Goal: Transaction & Acquisition: Purchase product/service

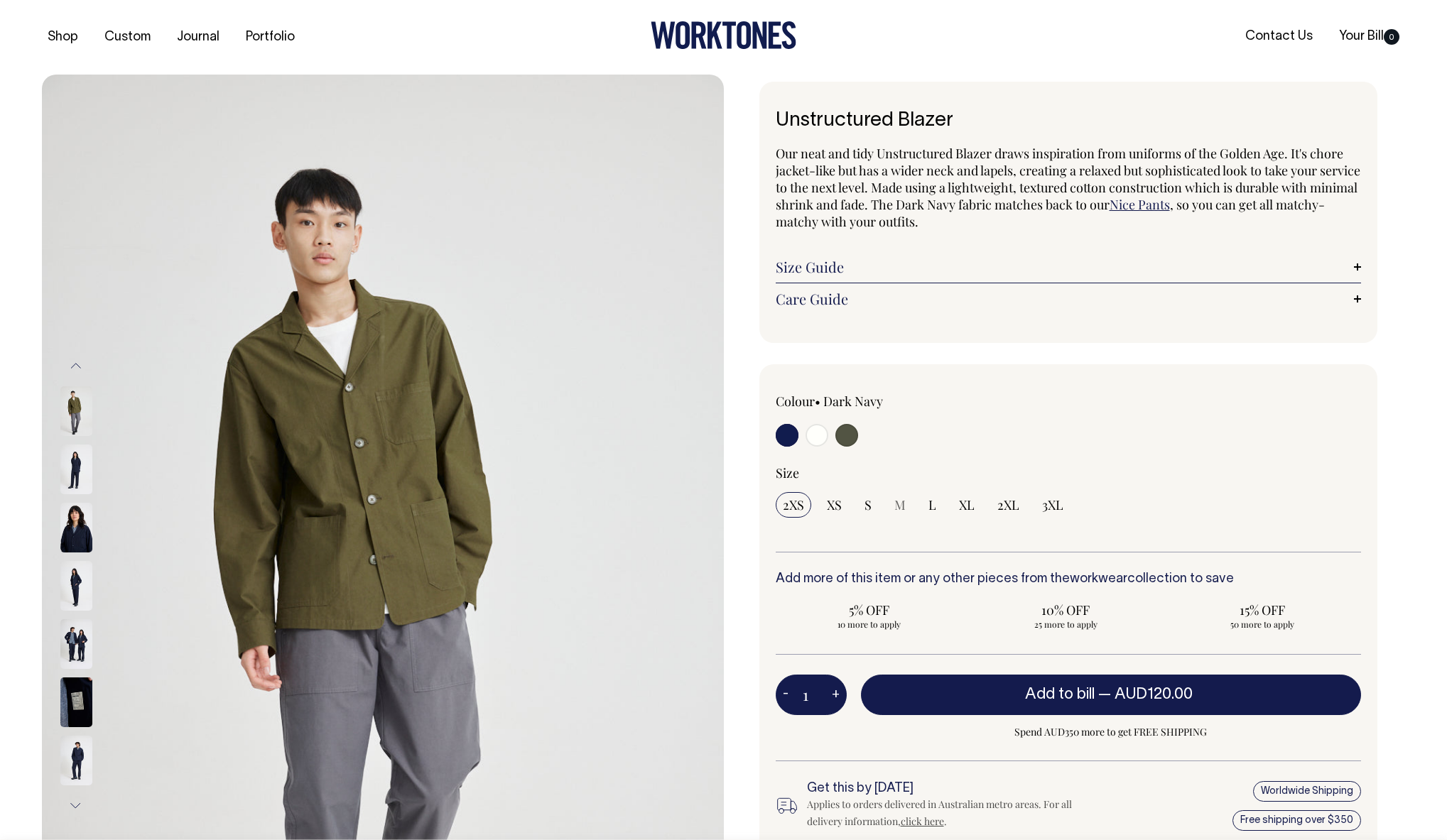
click at [788, 429] on input "radio" at bounding box center [787, 435] width 23 height 23
click at [783, 440] on input "radio" at bounding box center [787, 435] width 23 height 23
drag, startPoint x: 783, startPoint y: 440, endPoint x: 451, endPoint y: 382, distance: 337.0
click at [783, 440] on input "radio" at bounding box center [787, 435] width 23 height 23
drag, startPoint x: 445, startPoint y: 240, endPoint x: 246, endPoint y: 377, distance: 241.6
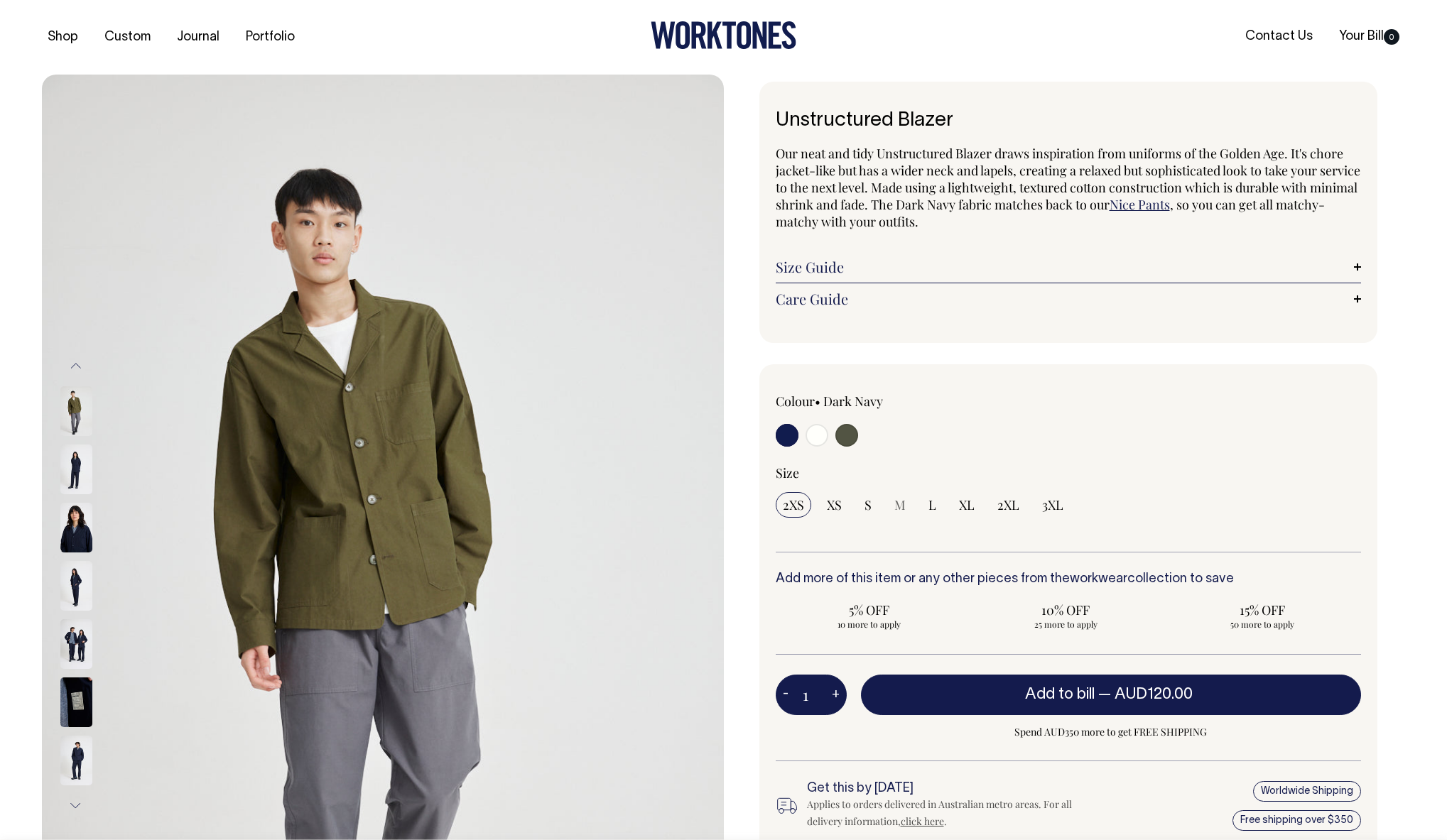
click at [445, 240] on img at bounding box center [383, 586] width 682 height 1023
drag, startPoint x: 71, startPoint y: 409, endPoint x: 80, endPoint y: 445, distance: 37.1
click at [71, 409] on img at bounding box center [76, 411] width 32 height 49
click at [798, 431] on div at bounding box center [893, 437] width 234 height 27
click at [75, 368] on button "Previous" at bounding box center [76, 366] width 21 height 32
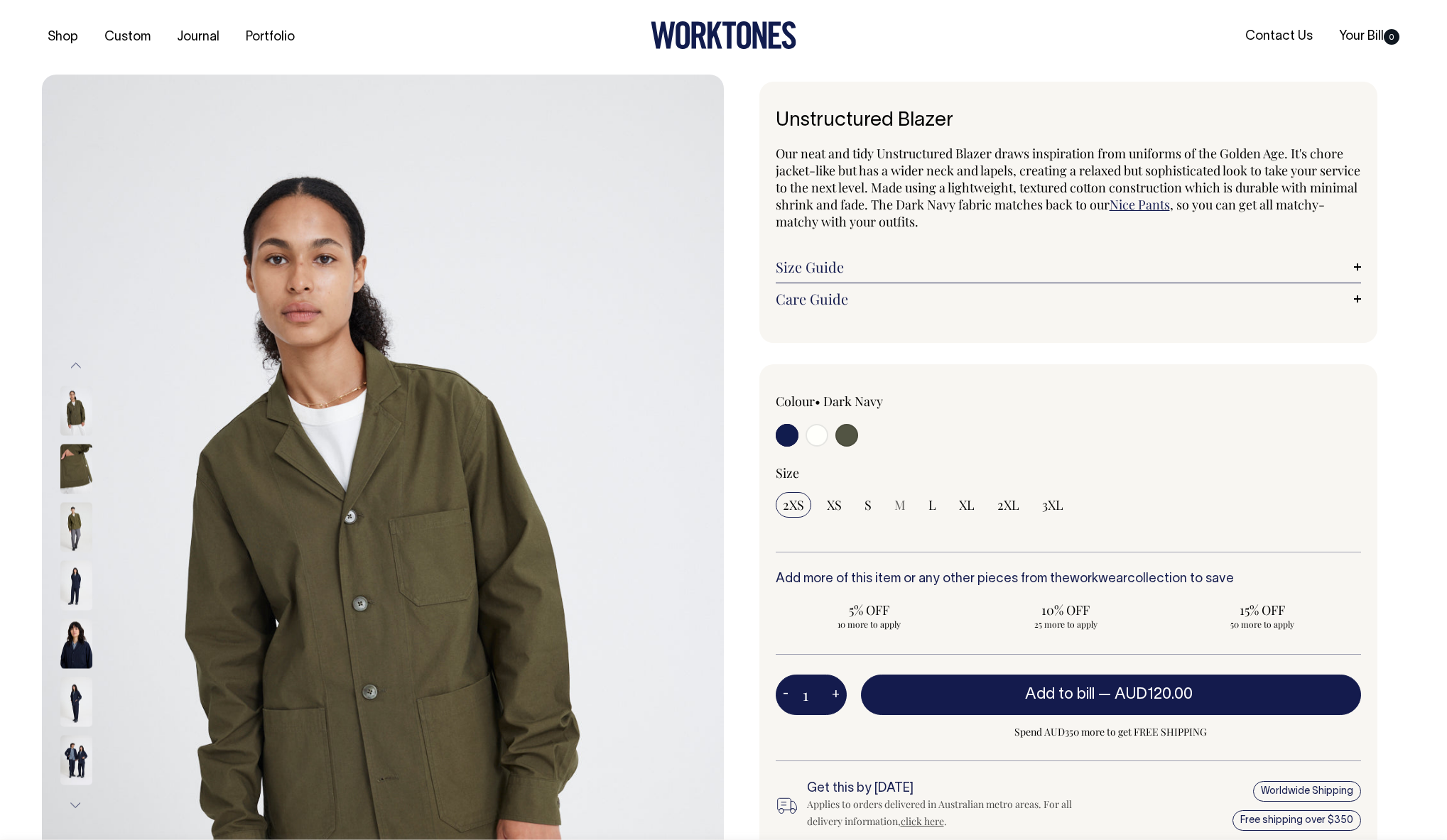
click at [794, 438] on input "radio" at bounding box center [787, 435] width 23 height 23
click at [790, 434] on input "radio" at bounding box center [787, 435] width 23 height 23
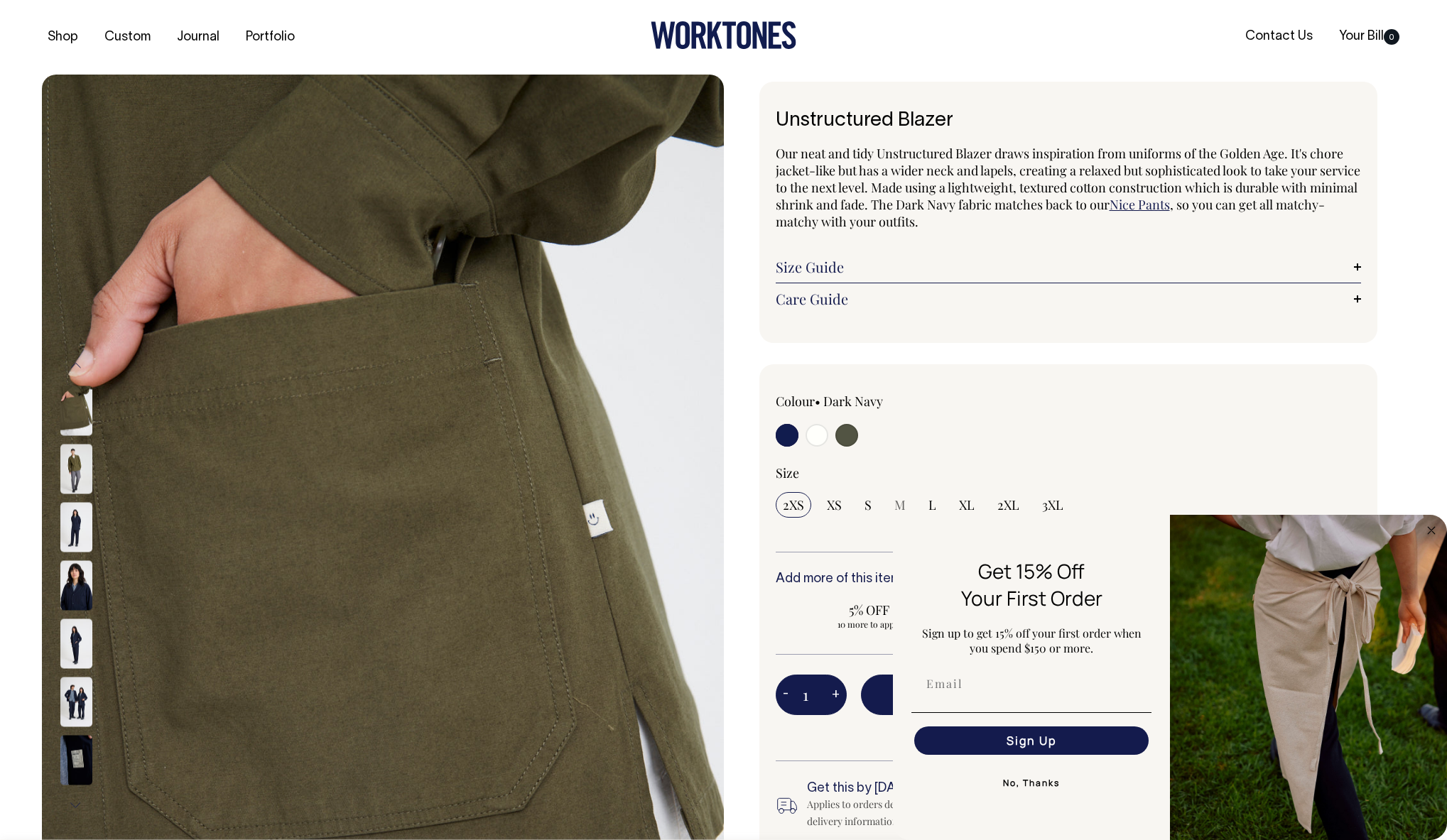
click at [81, 602] on img at bounding box center [76, 584] width 32 height 49
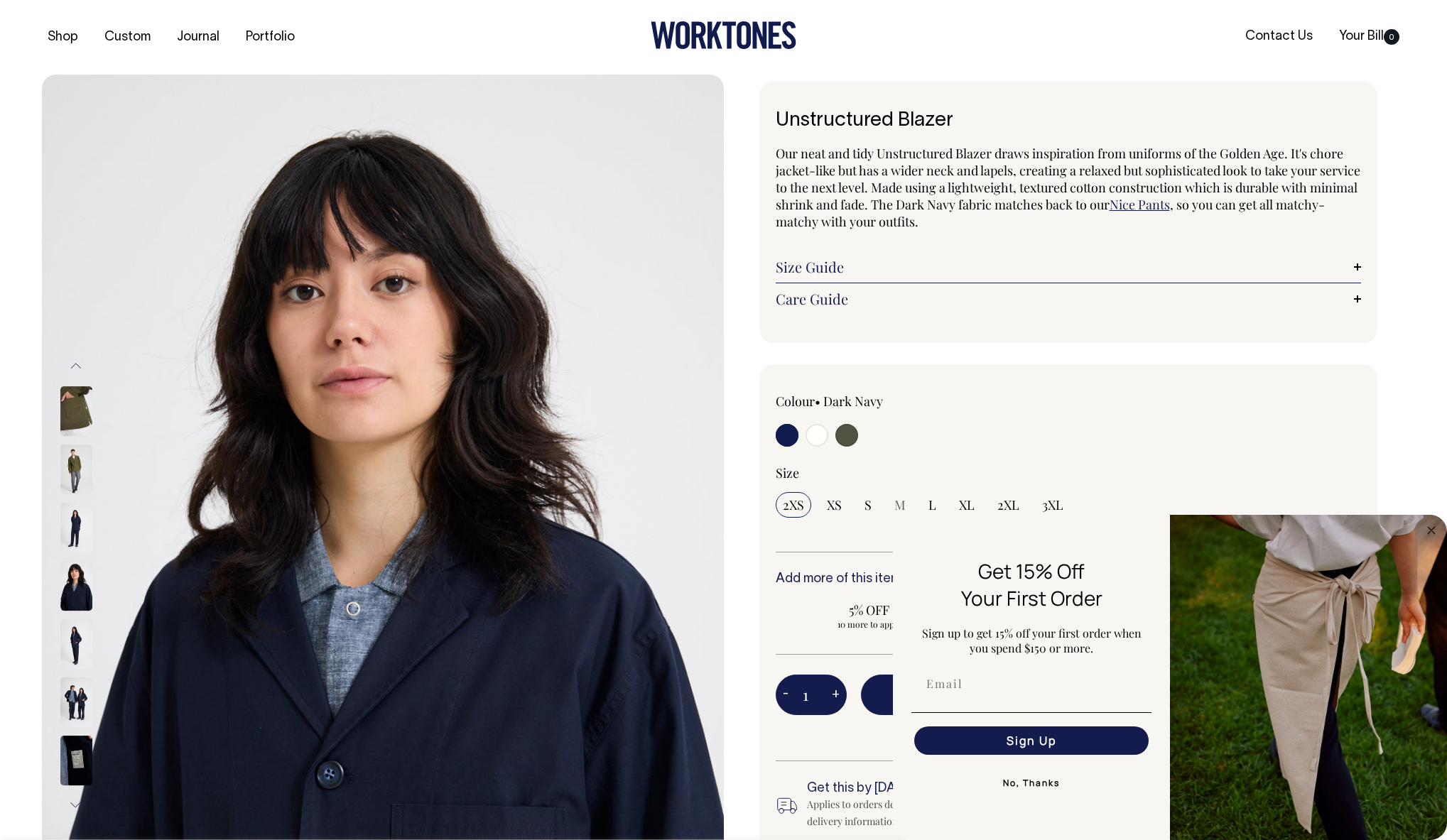
click at [75, 585] on img at bounding box center [76, 585] width 32 height 49
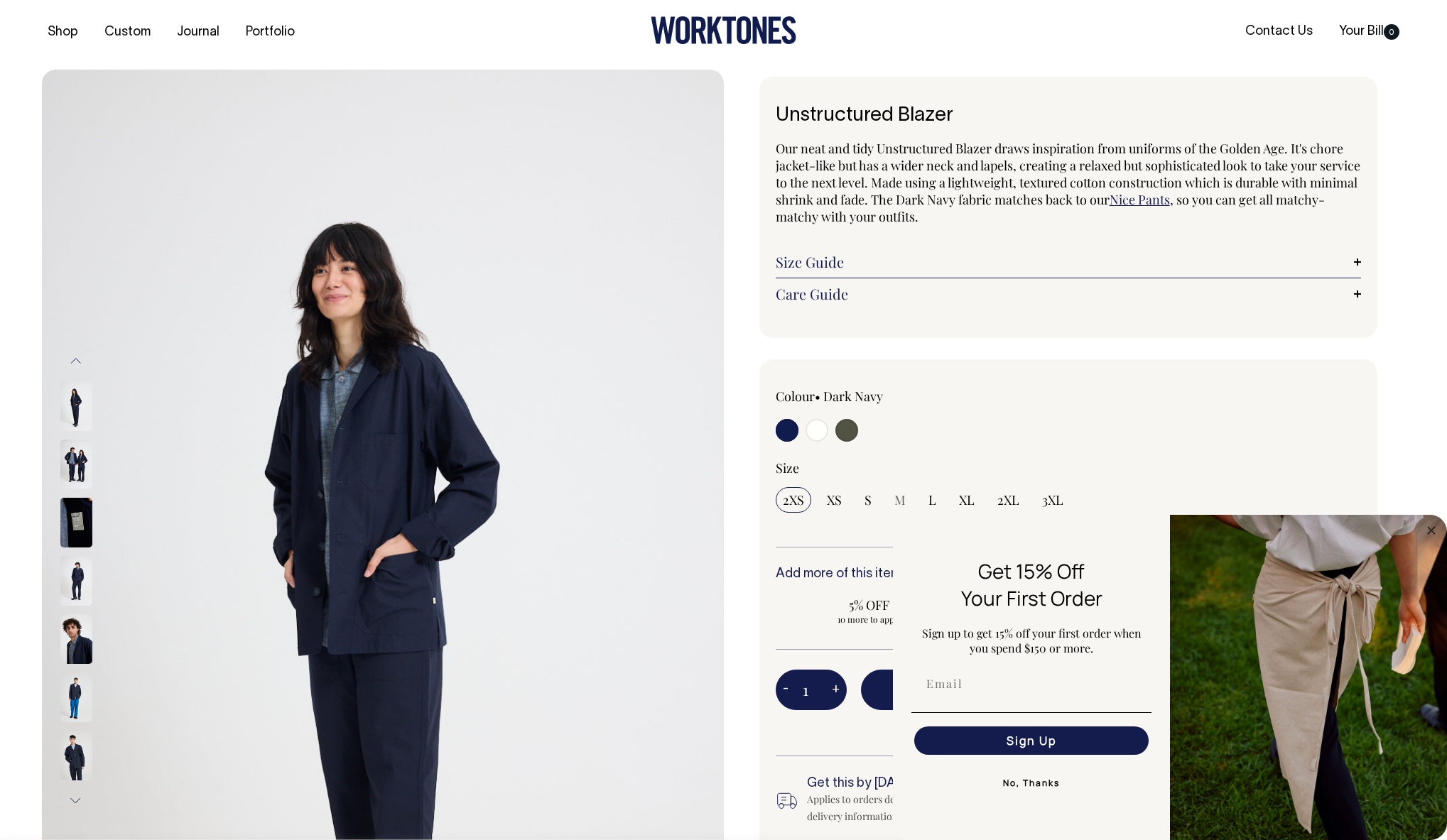
scroll to position [5, 0]
click at [65, 641] on img at bounding box center [76, 638] width 32 height 49
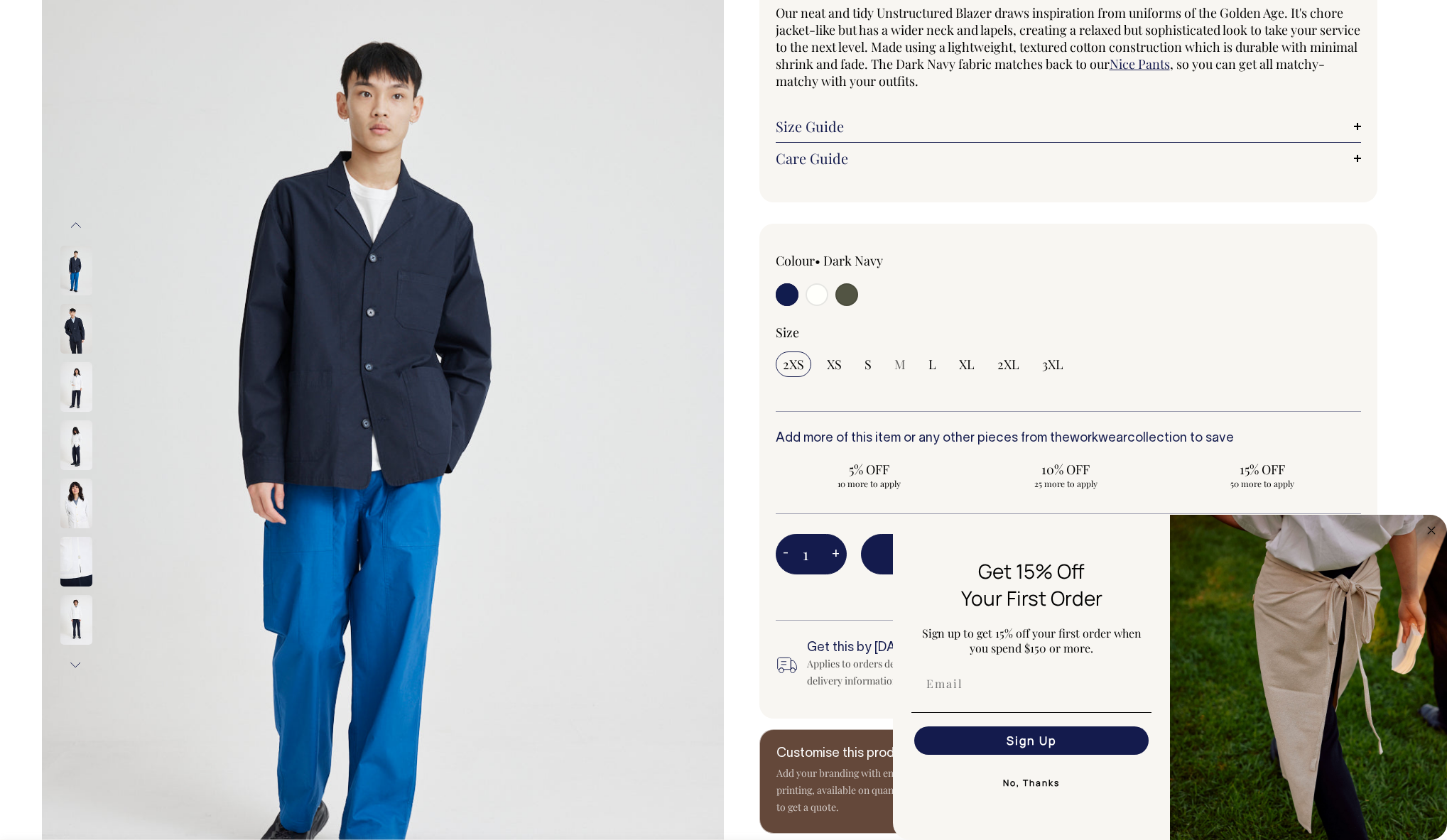
scroll to position [142, 0]
